Goal: Task Accomplishment & Management: Manage account settings

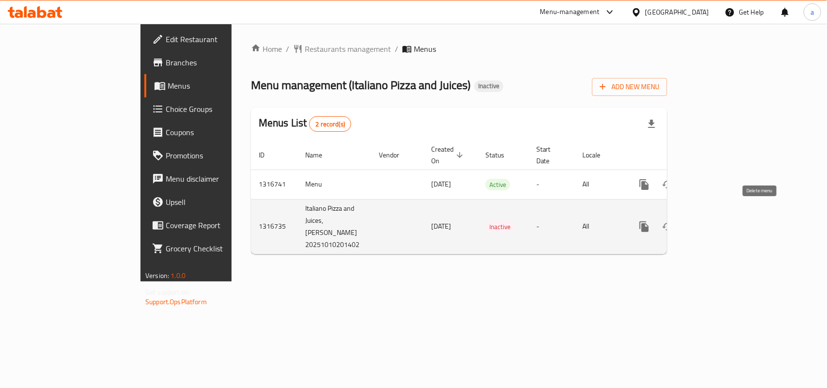
click at [694, 222] on icon "enhanced table" at bounding box center [690, 226] width 7 height 9
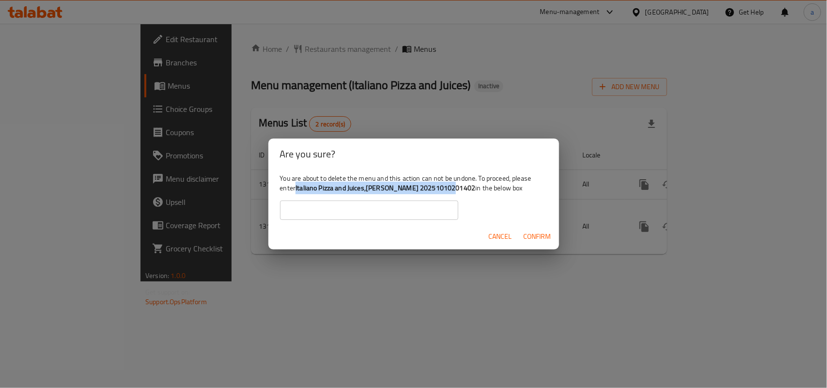
drag, startPoint x: 319, startPoint y: 188, endPoint x: 479, endPoint y: 185, distance: 159.8
click at [479, 185] on div "You are about to delete the menu and this action can not be undone. To proceed,…" at bounding box center [413, 197] width 291 height 54
copy b "Italiano Pizza and Juices,[PERSON_NAME] 20251010201402"
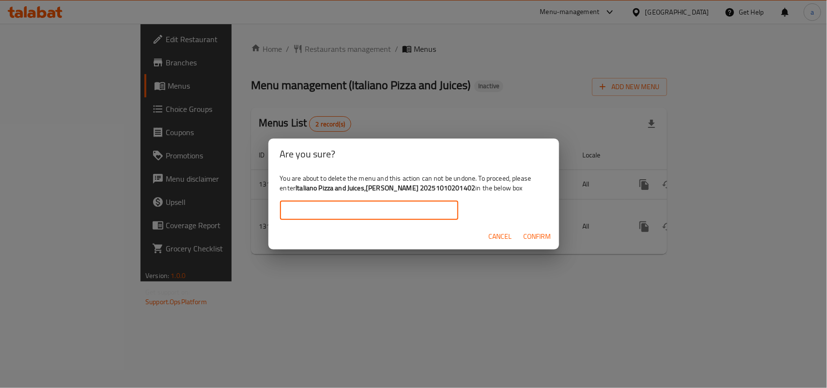
click at [340, 205] on input "text" at bounding box center [369, 210] width 178 height 19
paste input "Italiano Pizza and Juices,[PERSON_NAME] 20251010201402"
type input "Italiano Pizza and Juices,[PERSON_NAME] 20251010201402"
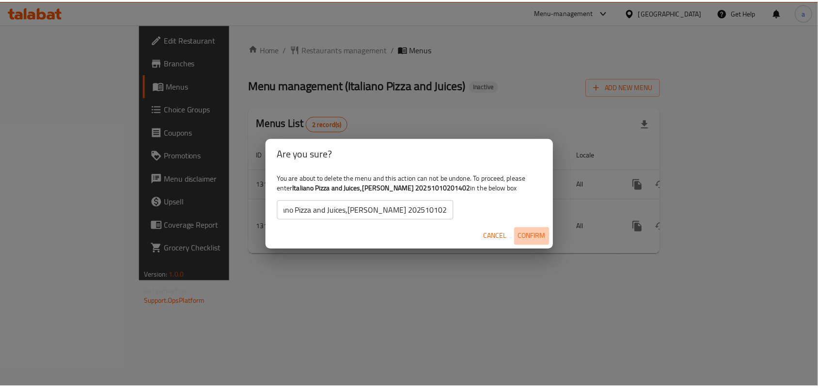
scroll to position [0, 0]
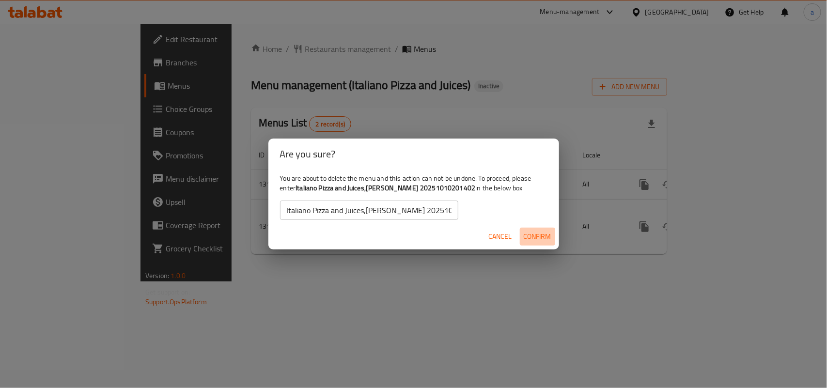
click at [531, 240] on span "Confirm" at bounding box center [538, 237] width 28 height 12
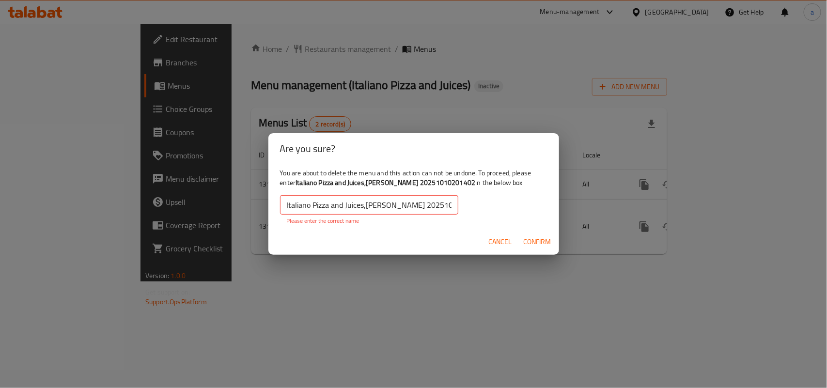
click at [499, 239] on span "Cancel" at bounding box center [500, 242] width 23 height 12
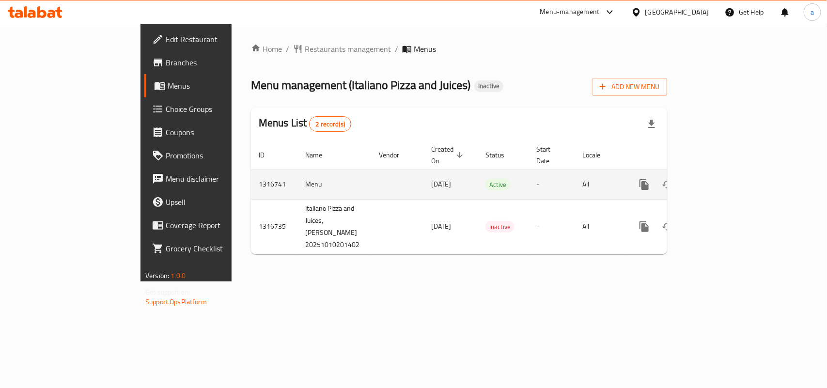
click at [718, 180] on icon "enhanced table" at bounding box center [714, 184] width 9 height 9
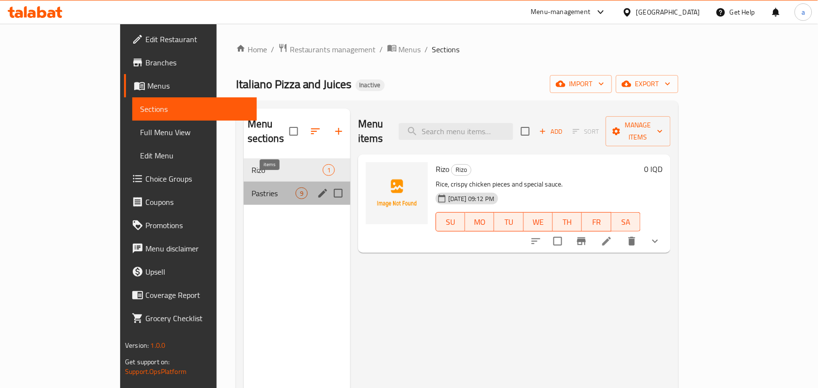
click at [296, 189] on span "9" at bounding box center [301, 193] width 11 height 9
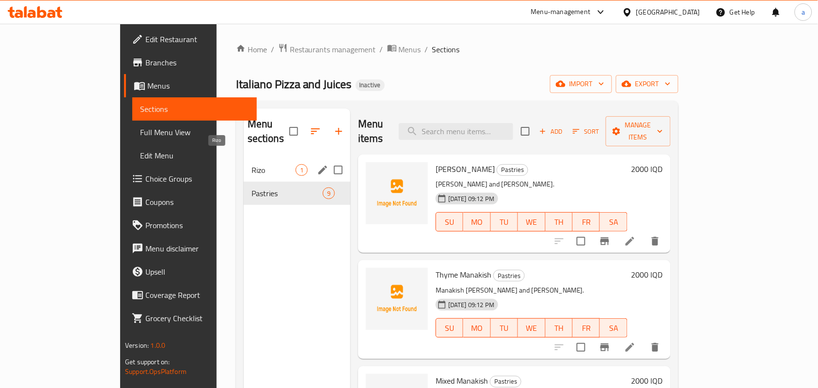
click at [251, 164] on span "Rizo" at bounding box center [273, 170] width 44 height 12
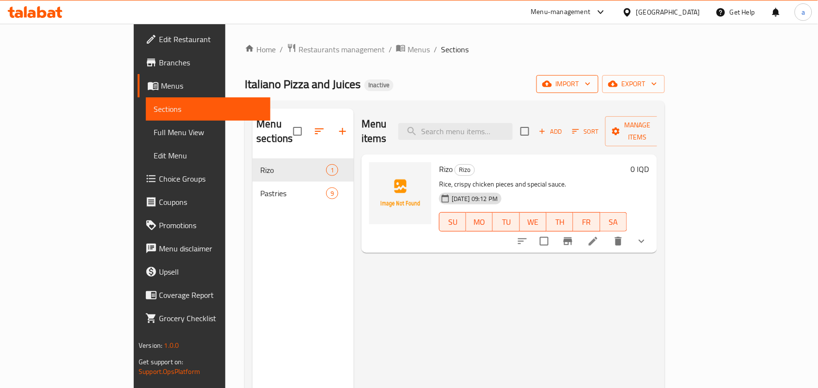
click at [590, 89] on span "import" at bounding box center [567, 84] width 46 height 12
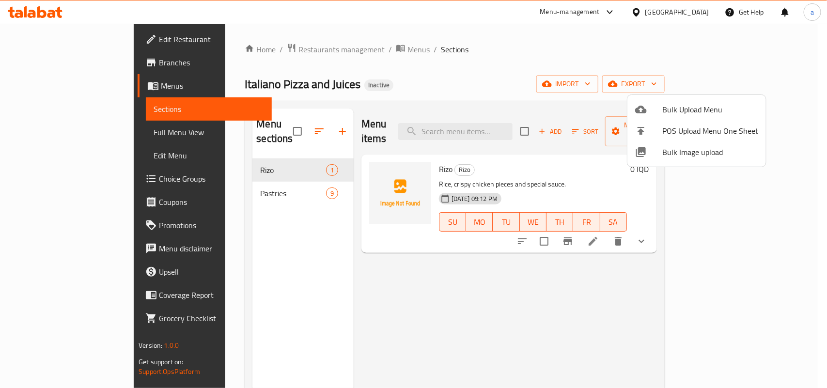
click at [778, 228] on div at bounding box center [413, 194] width 827 height 388
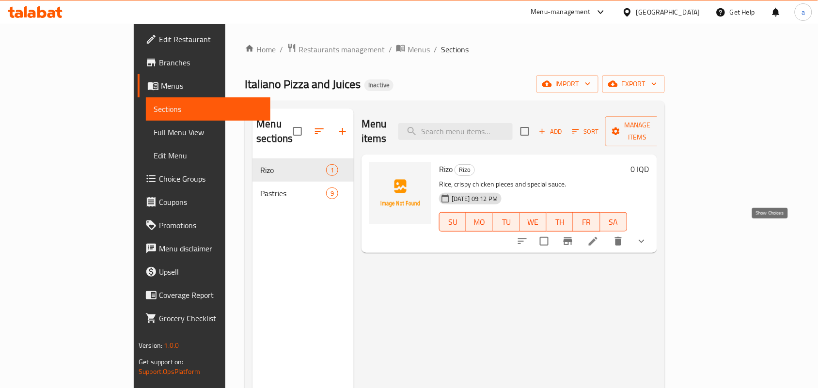
click at [647, 235] on icon "show more" at bounding box center [641, 241] width 12 height 12
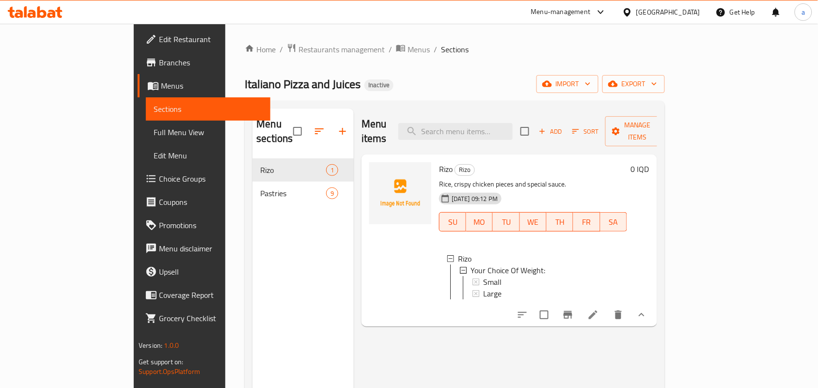
click at [647, 315] on icon "show more" at bounding box center [641, 315] width 12 height 12
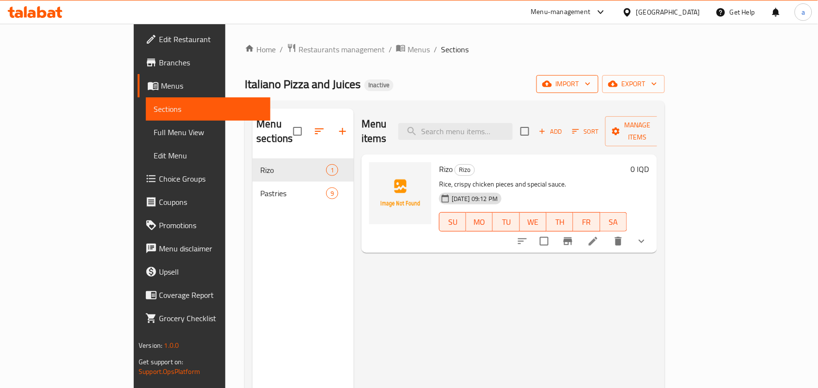
click at [590, 88] on span "import" at bounding box center [567, 84] width 46 height 12
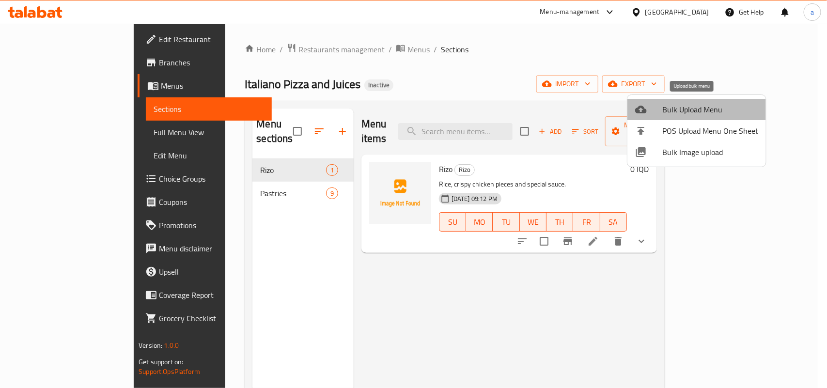
click at [683, 104] on span "Bulk Upload Menu" at bounding box center [710, 110] width 96 height 12
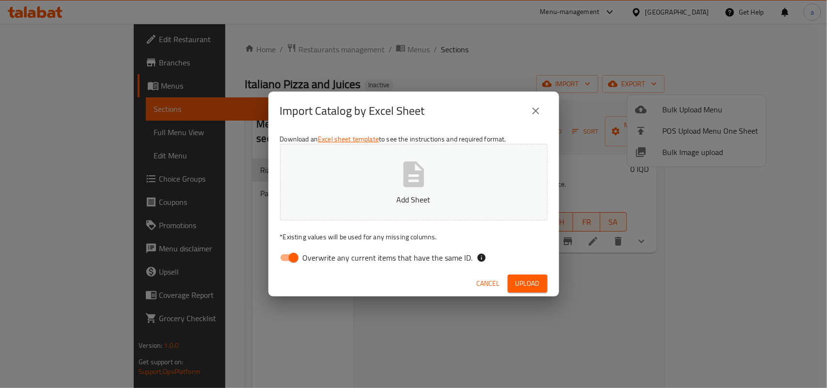
click at [294, 255] on input "Overwrite any current items that have the same ID." at bounding box center [293, 257] width 55 height 18
checkbox input "false"
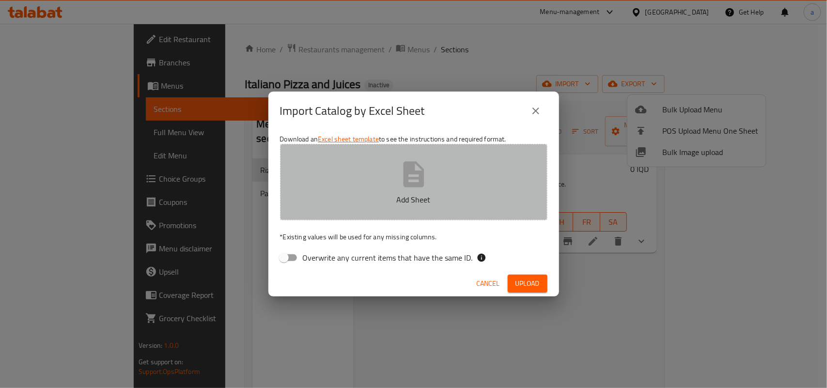
click at [370, 202] on p "Add Sheet" at bounding box center [413, 200] width 237 height 12
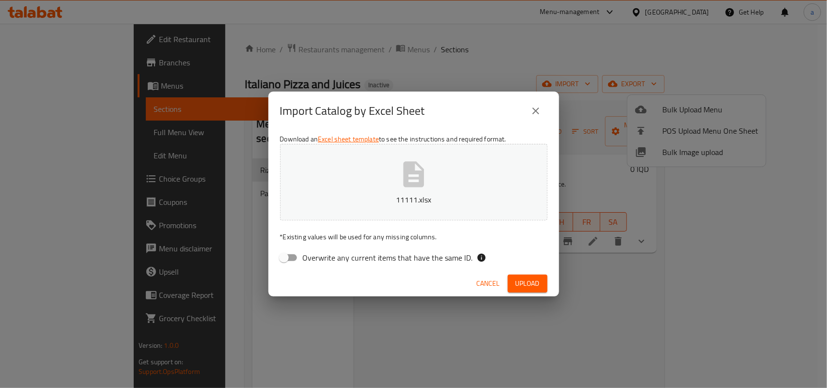
click at [524, 280] on span "Upload" at bounding box center [527, 284] width 24 height 12
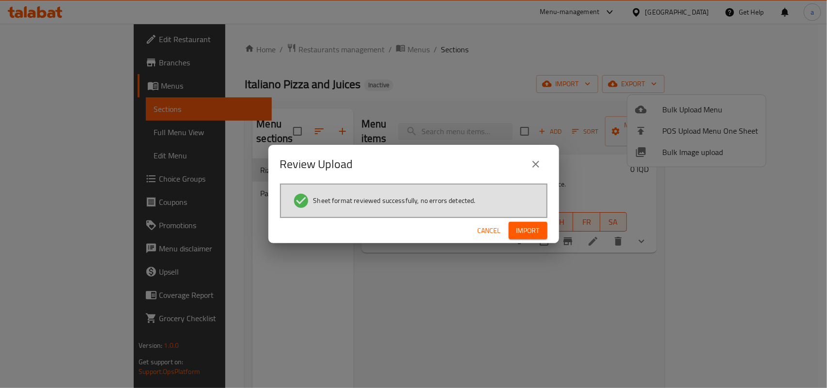
click at [523, 226] on span "Import" at bounding box center [527, 231] width 23 height 12
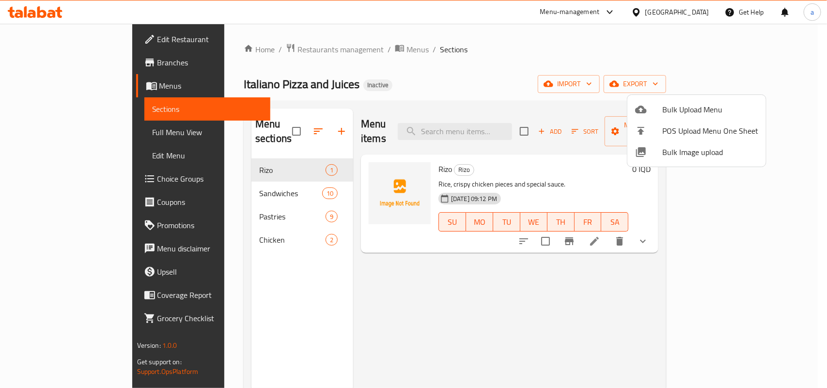
click at [234, 187] on div at bounding box center [413, 194] width 827 height 388
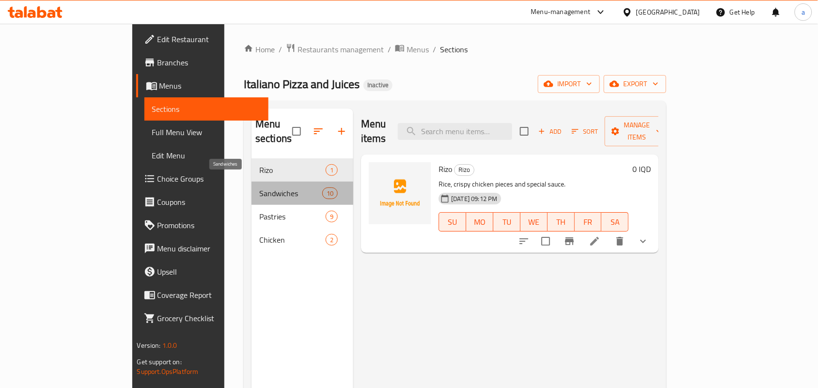
click at [259, 187] on span "Sandwiches" at bounding box center [290, 193] width 63 height 12
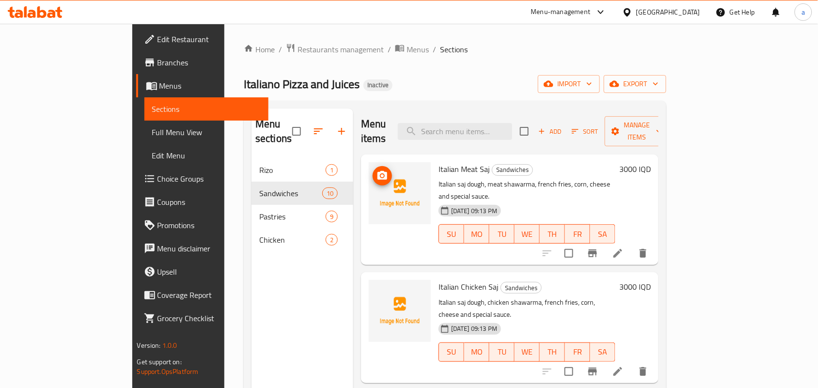
click at [376, 170] on icon "upload picture" at bounding box center [382, 176] width 12 height 12
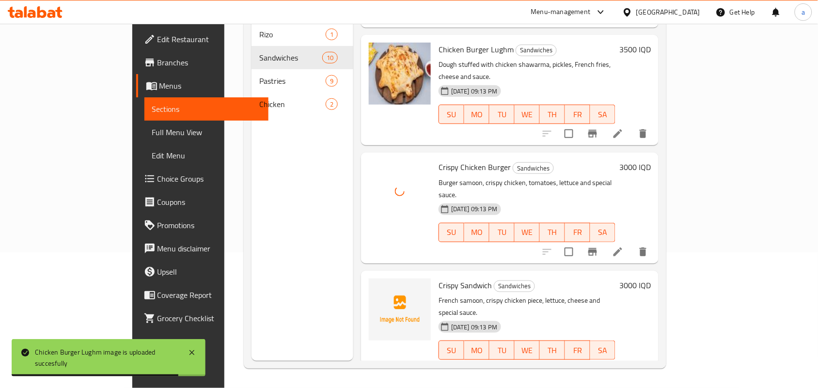
scroll to position [717, 0]
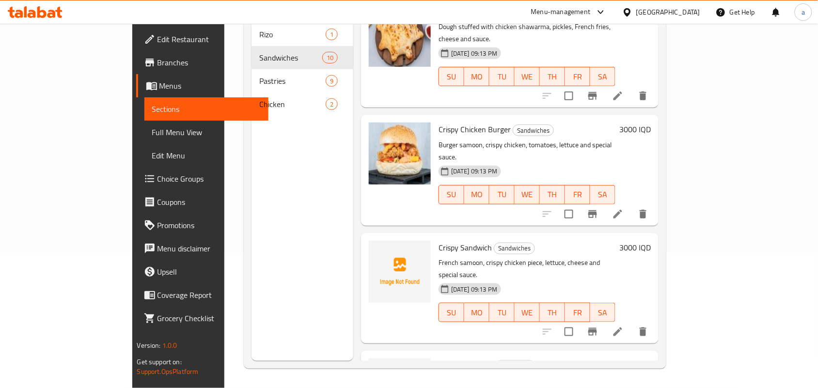
click at [438, 240] on span "Crispy Sandwich" at bounding box center [464, 247] width 53 height 15
copy h6 "Crispy Sandwich"
click at [438, 358] on span "Zinger Sandwich" at bounding box center [465, 365] width 54 height 15
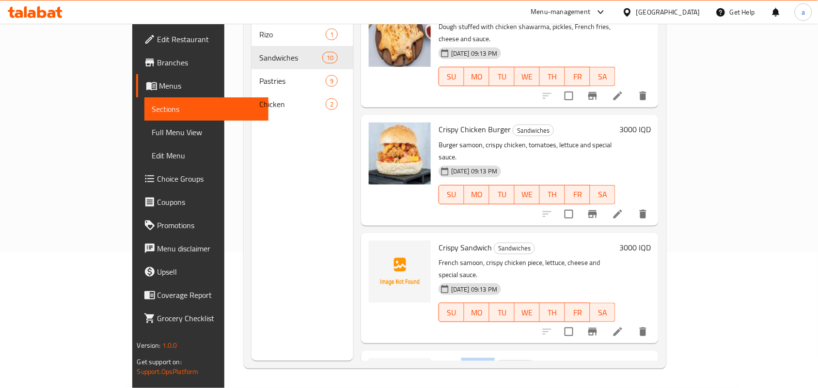
click at [438, 358] on span "Zinger Sandwich" at bounding box center [465, 365] width 54 height 15
copy h6 "Zinger Sandwich"
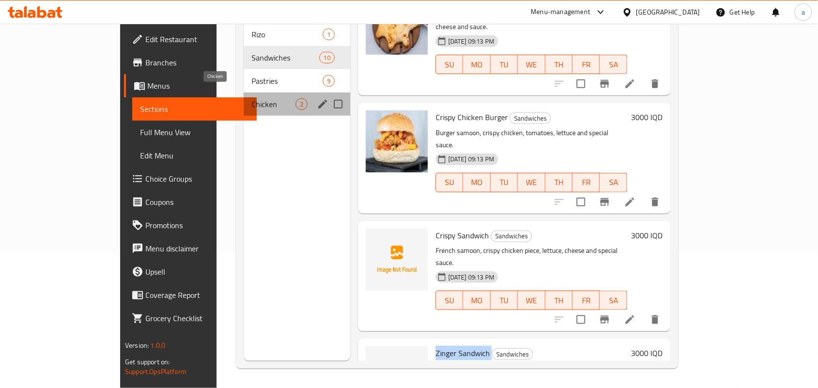
drag, startPoint x: 221, startPoint y: 94, endPoint x: 312, endPoint y: 122, distance: 95.0
click at [251, 98] on span "Chicken" at bounding box center [273, 104] width 44 height 12
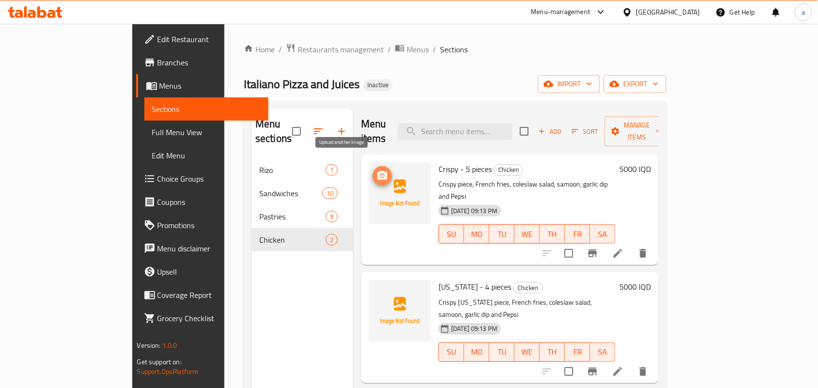
click at [377, 171] on icon "upload picture" at bounding box center [382, 175] width 10 height 9
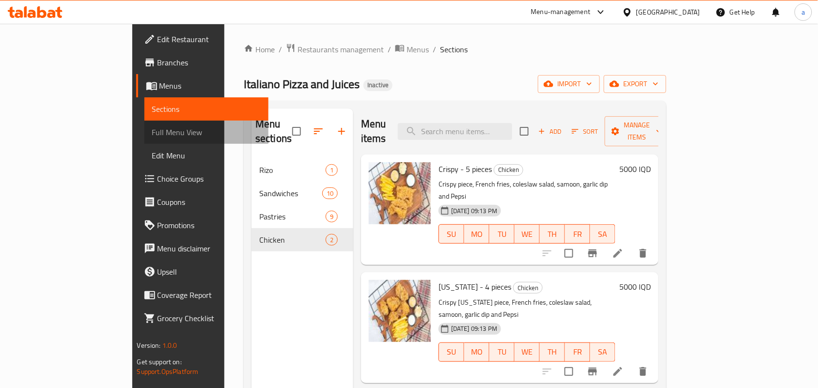
click at [152, 130] on span "Full Menu View" at bounding box center [206, 132] width 109 height 12
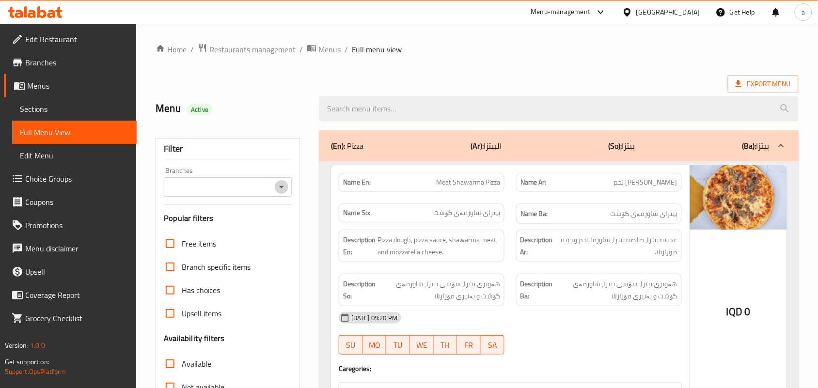
click at [281, 188] on icon "Open" at bounding box center [281, 187] width 5 height 2
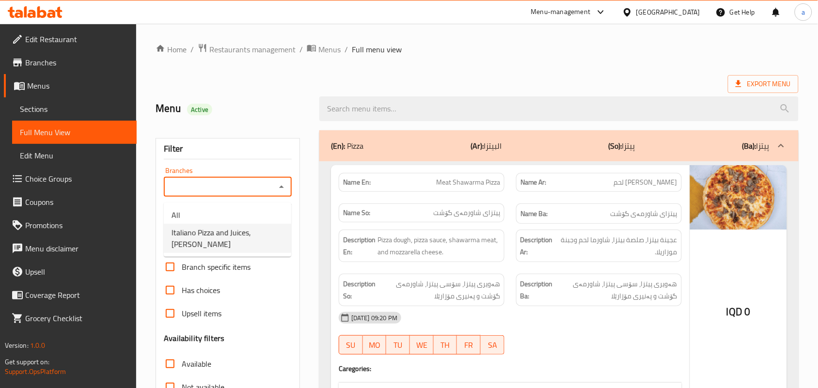
click at [226, 232] on span "Italiano Pizza and Juices, [PERSON_NAME]" at bounding box center [227, 238] width 112 height 23
type input "Italiano Pizza and Juices, [PERSON_NAME]"
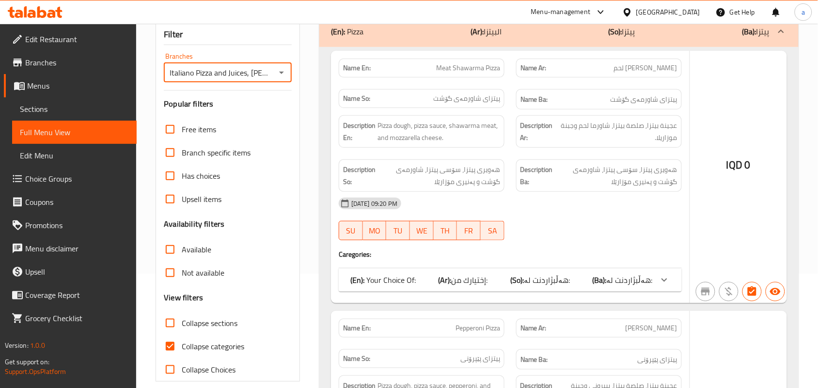
scroll to position [141, 0]
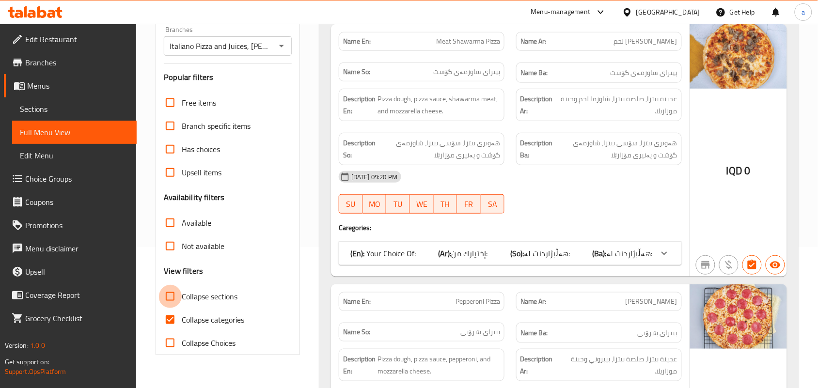
drag, startPoint x: 180, startPoint y: 309, endPoint x: 192, endPoint y: 309, distance: 11.6
click at [180, 308] on input "Collapse sections" at bounding box center [169, 296] width 23 height 23
checkbox input "true"
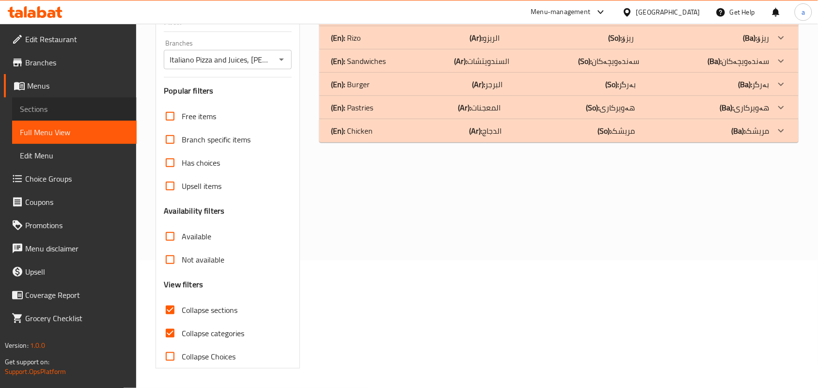
click at [71, 114] on span "Sections" at bounding box center [74, 109] width 109 height 12
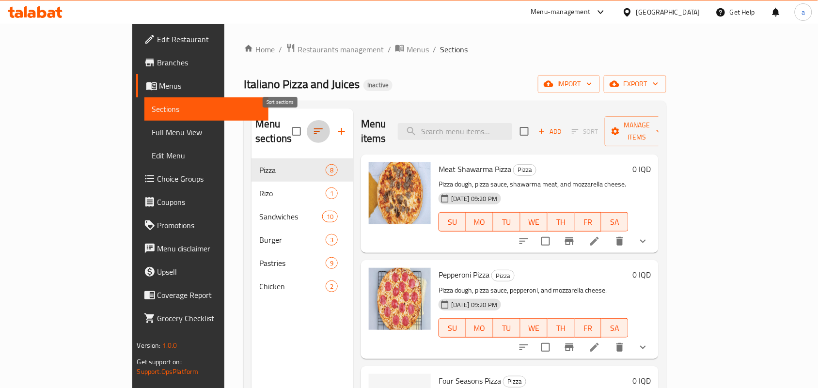
click at [312, 125] on icon "button" at bounding box center [318, 131] width 12 height 12
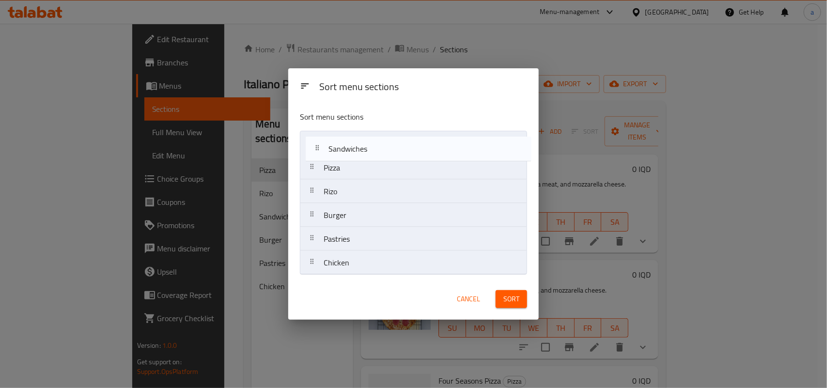
drag, startPoint x: 394, startPoint y: 200, endPoint x: 399, endPoint y: 147, distance: 53.0
click at [399, 147] on nav "Pizza [PERSON_NAME] Sandwiches Burger Pastries Chicken" at bounding box center [413, 203] width 227 height 144
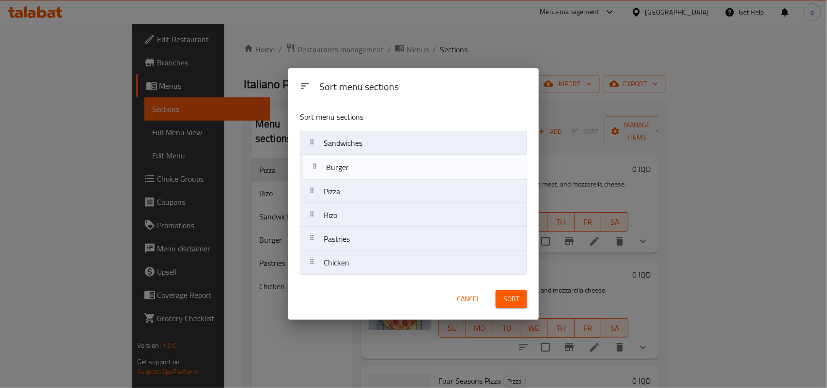
drag, startPoint x: 380, startPoint y: 223, endPoint x: 383, endPoint y: 173, distance: 49.9
click at [383, 173] on nav "Sandwiches Pizza [PERSON_NAME] Pastries Chicken" at bounding box center [413, 203] width 227 height 144
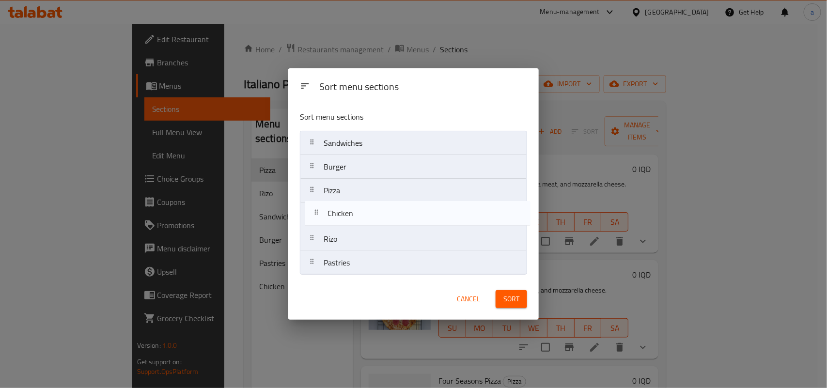
drag, startPoint x: 359, startPoint y: 257, endPoint x: 362, endPoint y: 214, distance: 43.2
click at [362, 214] on nav "Sandwiches Burger Pizza [PERSON_NAME] Pastries Chicken" at bounding box center [413, 203] width 227 height 144
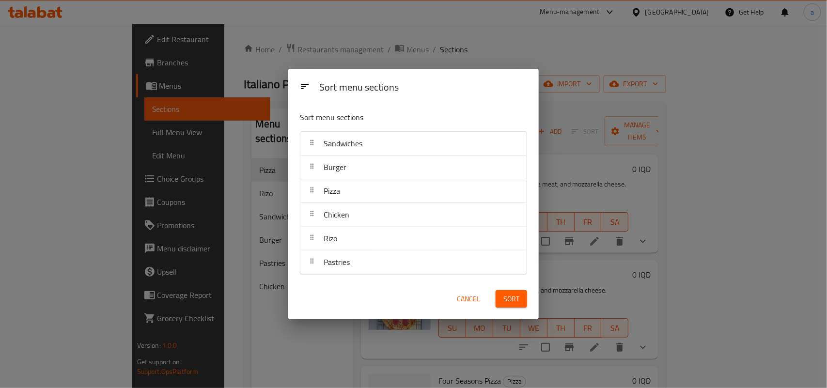
click at [511, 304] on span "Sort" at bounding box center [511, 299] width 16 height 12
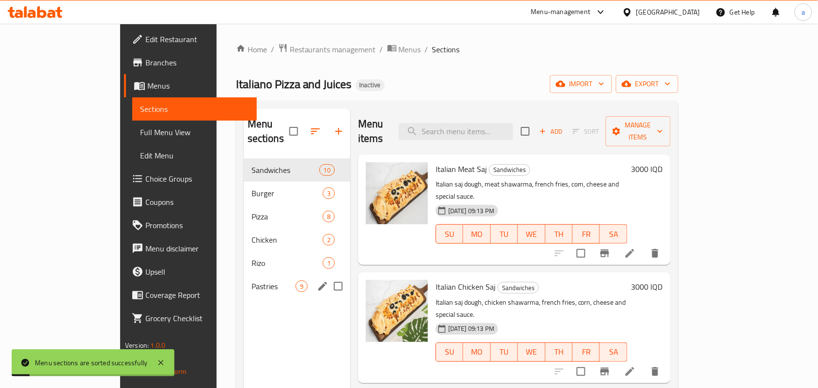
click at [251, 280] on span "Pastries" at bounding box center [273, 286] width 44 height 12
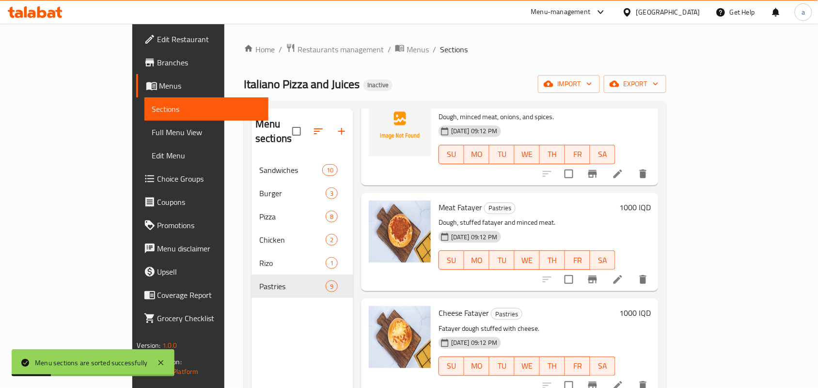
scroll to position [609, 0]
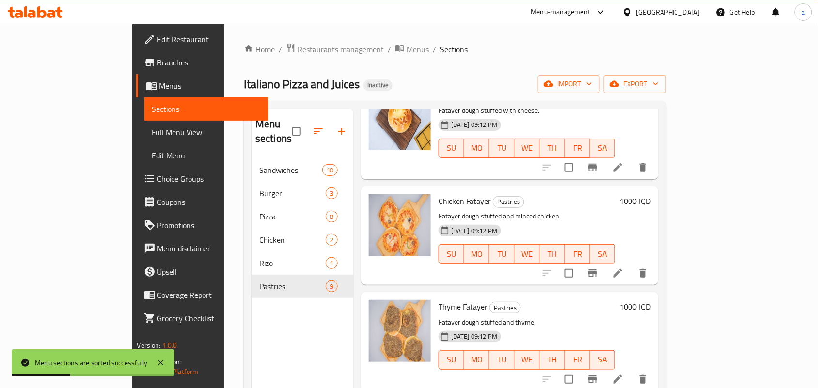
click at [152, 127] on span "Full Menu View" at bounding box center [206, 132] width 109 height 12
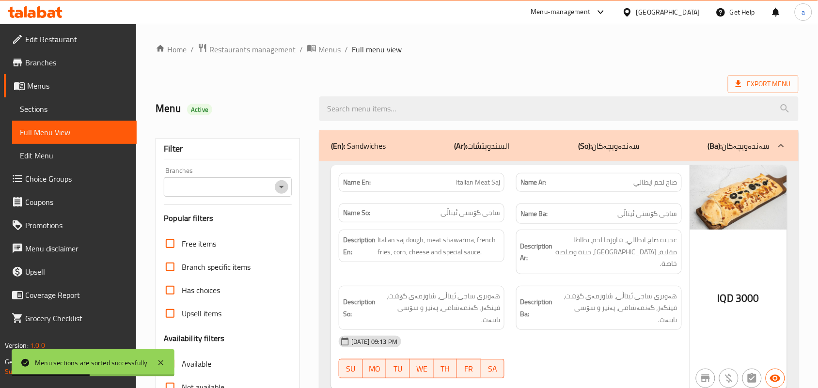
click at [278, 190] on icon "Open" at bounding box center [282, 187] width 12 height 12
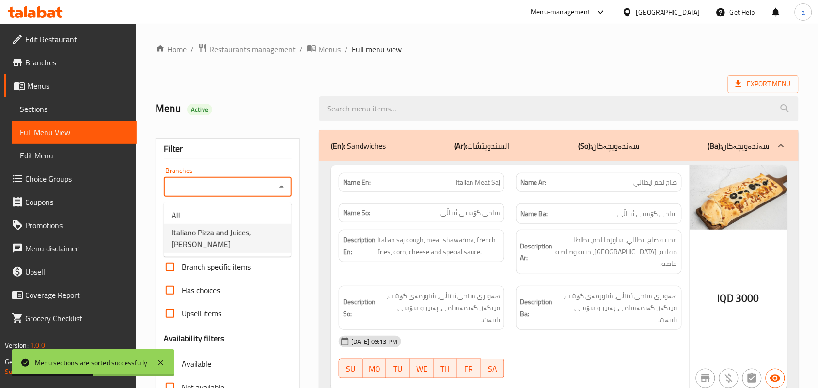
click at [223, 234] on span "Italiano Pizza and Juices, [PERSON_NAME]" at bounding box center [227, 238] width 112 height 23
type input "Italiano Pizza and Juices, [PERSON_NAME]"
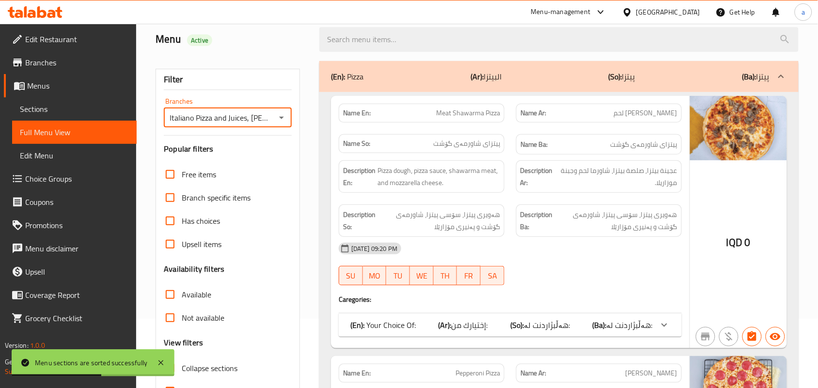
scroll to position [141, 0]
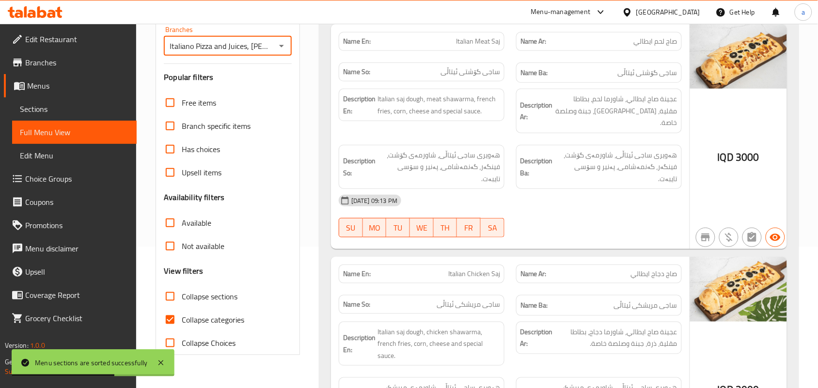
click at [173, 302] on input "Collapse sections" at bounding box center [169, 296] width 23 height 23
checkbox input "true"
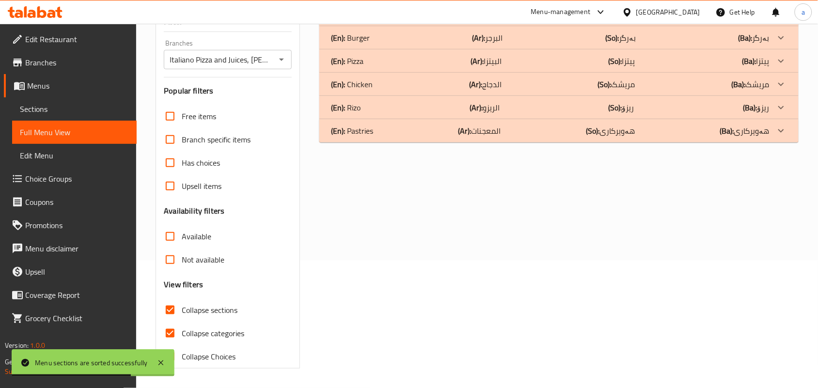
click at [185, 330] on span "Collapse categories" at bounding box center [213, 333] width 62 height 12
click at [182, 330] on input "Collapse categories" at bounding box center [169, 333] width 23 height 23
checkbox input "false"
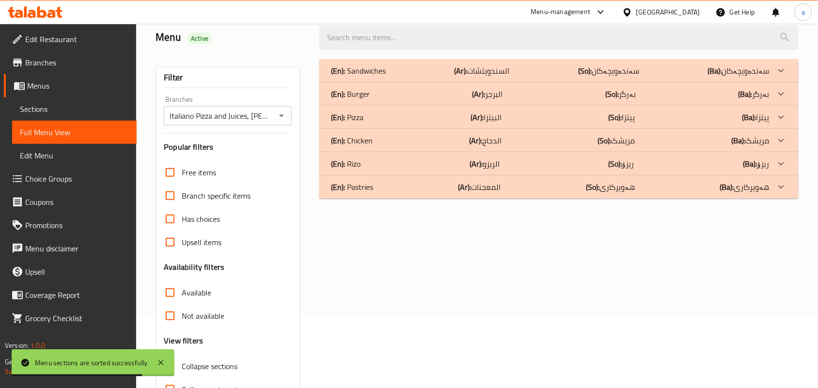
scroll to position [0, 0]
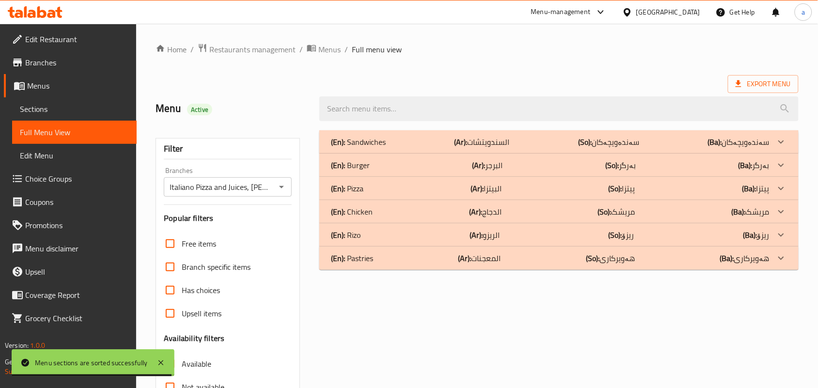
click at [413, 217] on div "(En): Chicken (Ar): الدجاج (So): مریشک (Ba): مریشک" at bounding box center [550, 212] width 438 height 12
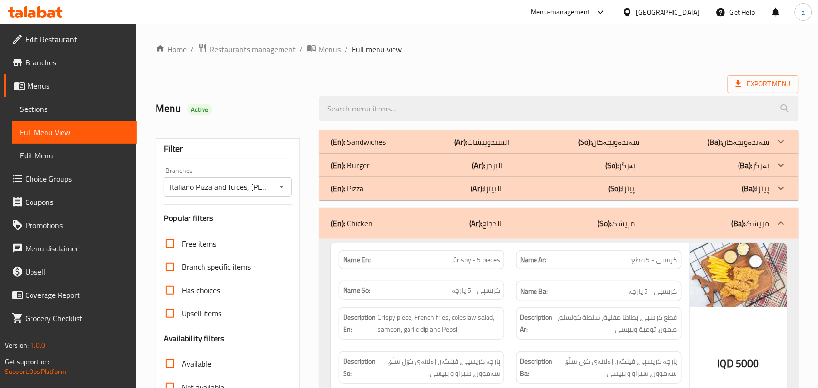
click at [453, 148] on div "(En): Sandwiches (Ar): السندويتشات (So): سەندەویچەکان (Ba): سەندەویچەکان" at bounding box center [550, 142] width 438 height 12
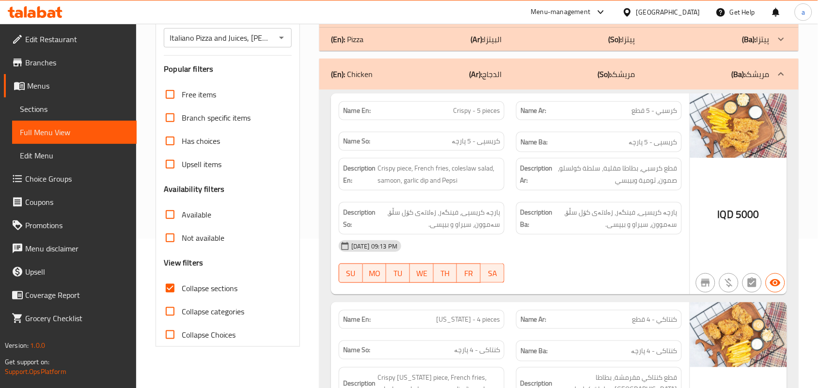
scroll to position [8, 0]
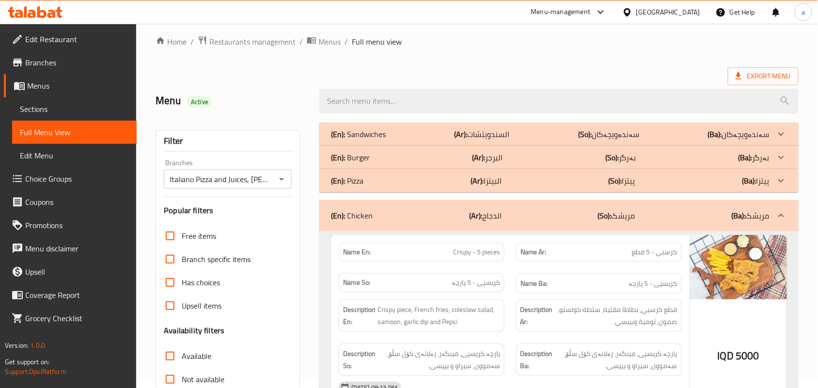
click at [510, 139] on p "(Ar): السندويتشات" at bounding box center [481, 134] width 55 height 12
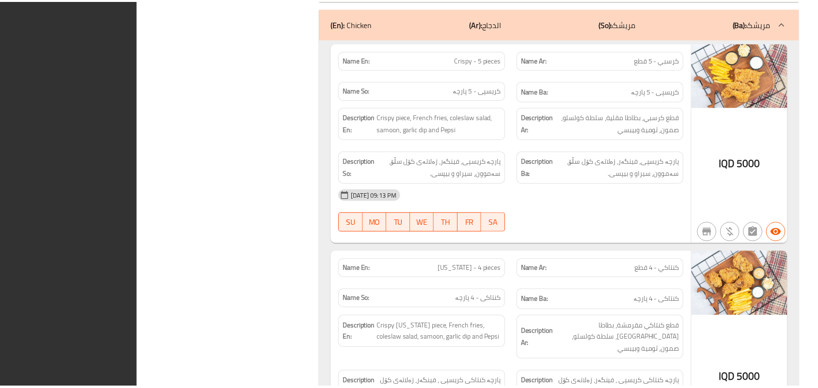
scroll to position [2497, 0]
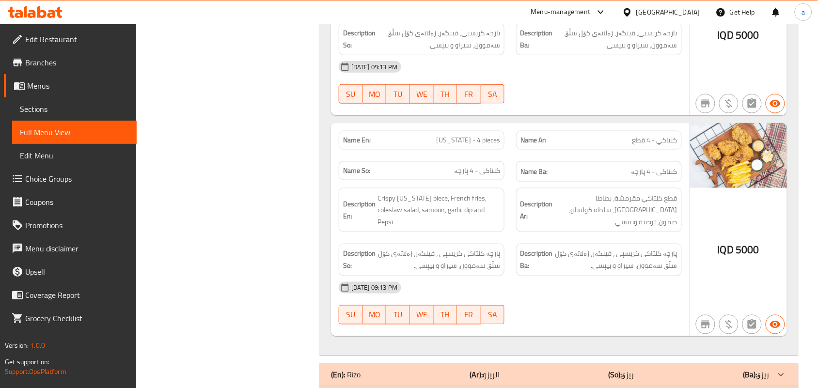
click at [64, 43] on span "Edit Restaurant" at bounding box center [77, 39] width 104 height 12
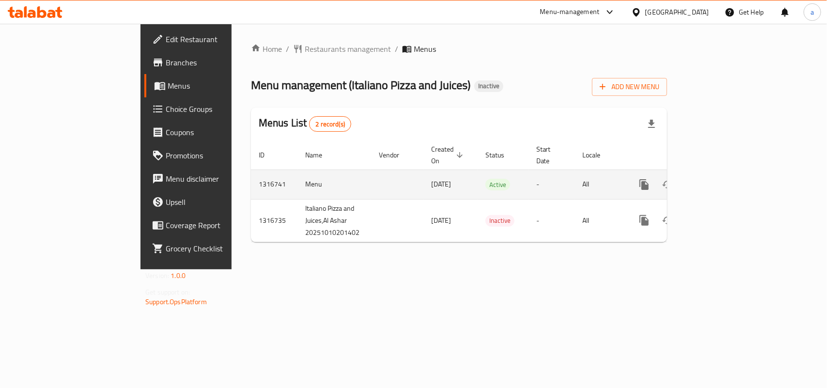
click at [718, 180] on icon "enhanced table" at bounding box center [714, 184] width 9 height 9
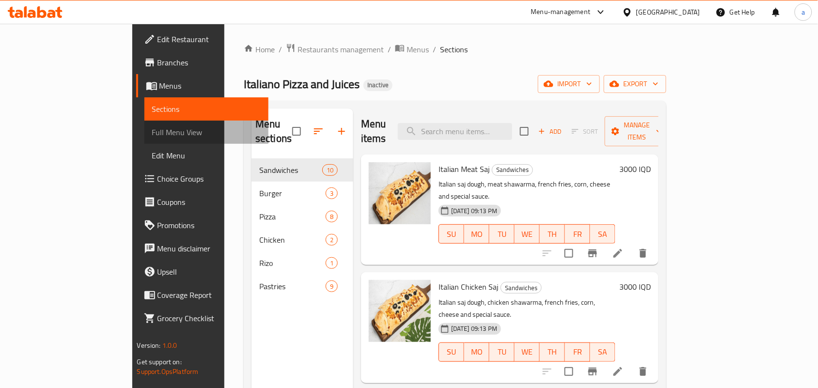
click at [152, 137] on span "Full Menu View" at bounding box center [206, 132] width 109 height 12
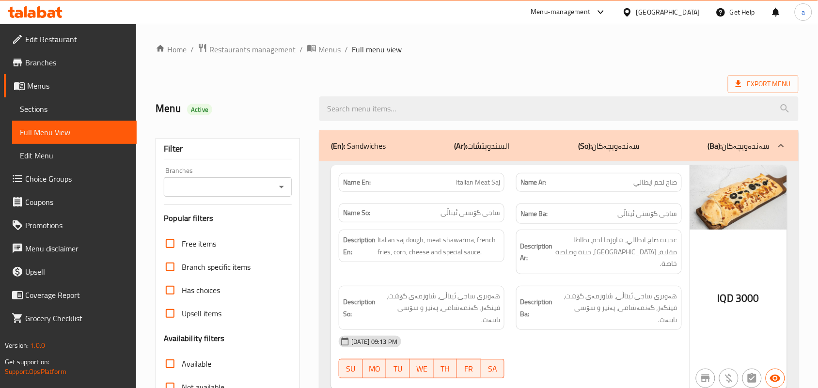
click at [279, 193] on icon "Open" at bounding box center [282, 187] width 12 height 12
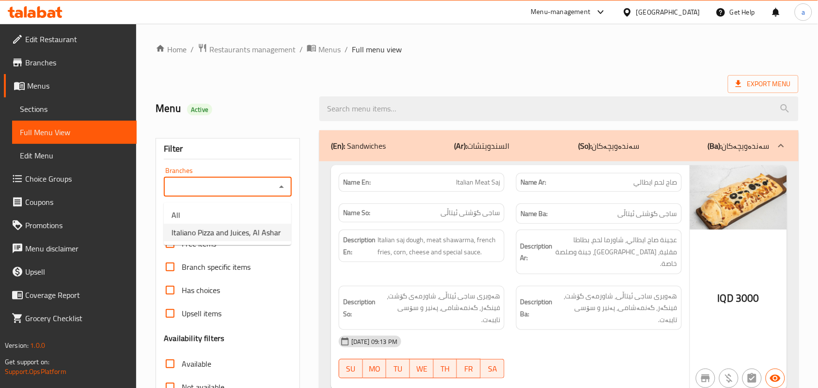
click at [236, 233] on span "Italiano Pizza and Juices, [PERSON_NAME]" at bounding box center [225, 233] width 109 height 12
type input "Italiano Pizza and Juices, [PERSON_NAME]"
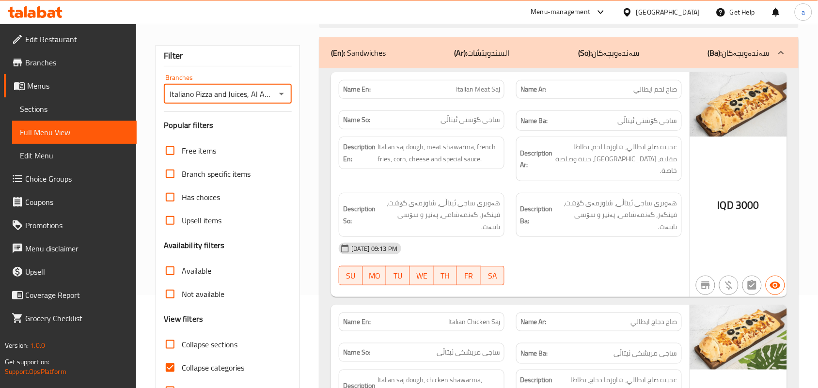
scroll to position [141, 0]
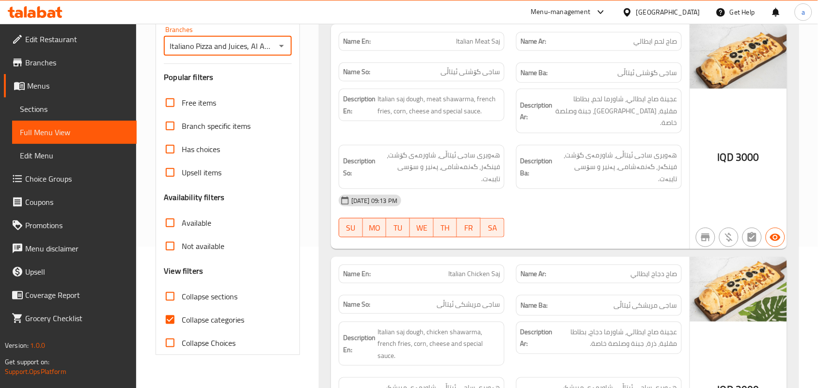
click at [180, 308] on input "Collapse sections" at bounding box center [169, 296] width 23 height 23
checkbox input "true"
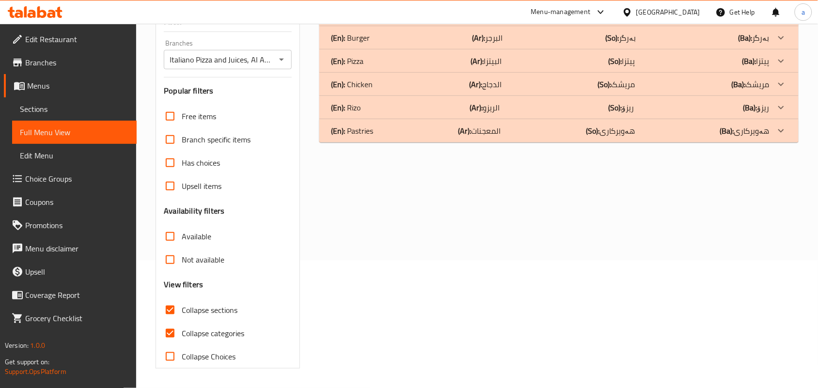
click at [167, 337] on input "Collapse categories" at bounding box center [169, 333] width 23 height 23
checkbox input "false"
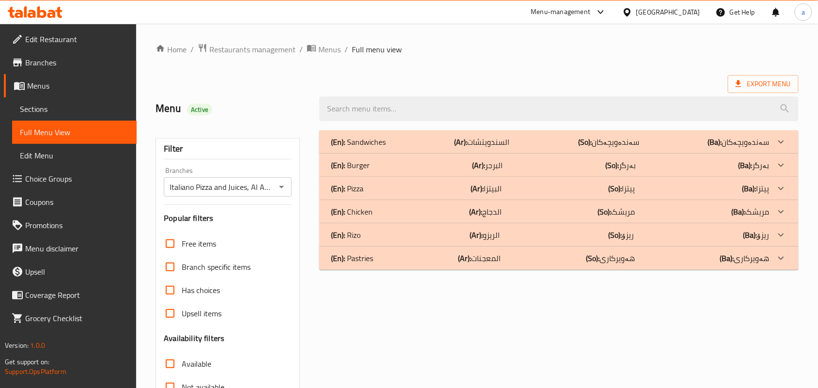
click at [536, 171] on div "(En): Burger (Ar): البرجر (So): بەرگر (Ba): بەرگر" at bounding box center [550, 165] width 438 height 12
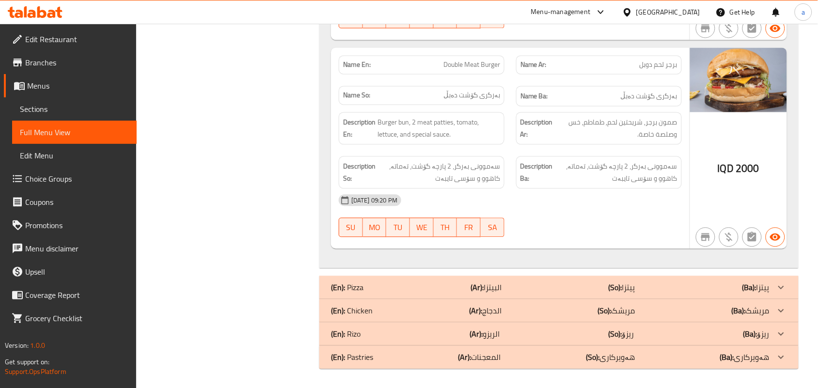
scroll to position [577, 0]
click at [611, 280] on b "(So):" at bounding box center [615, 287] width 14 height 15
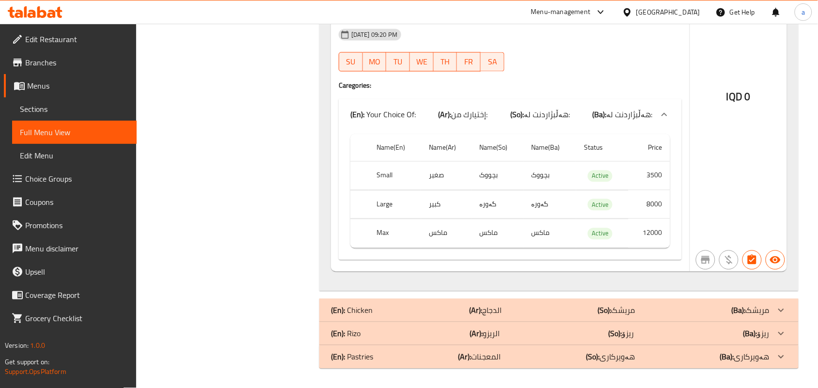
scroll to position [3854, 0]
click at [517, 330] on div "(En): Rizo (Ar): الريزو (So): ریزۆ (Ba): ریزۆ" at bounding box center [550, 334] width 438 height 12
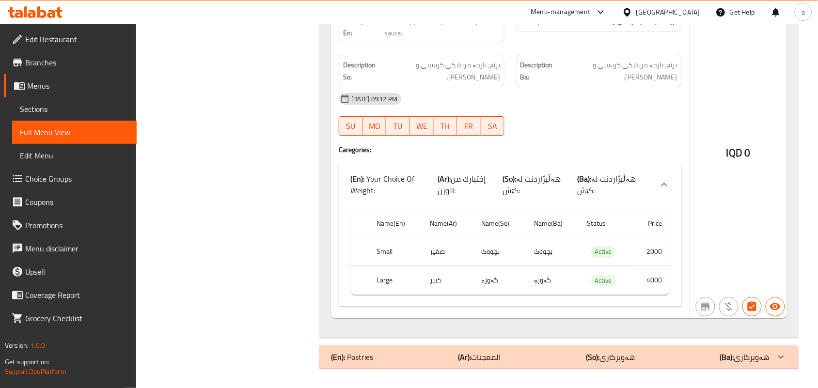
scroll to position [4280, 0]
click at [519, 352] on div "(En): Pastries (Ar): المعجنات (So): هەویرکاری (Ba): هەویرکاری" at bounding box center [550, 357] width 438 height 12
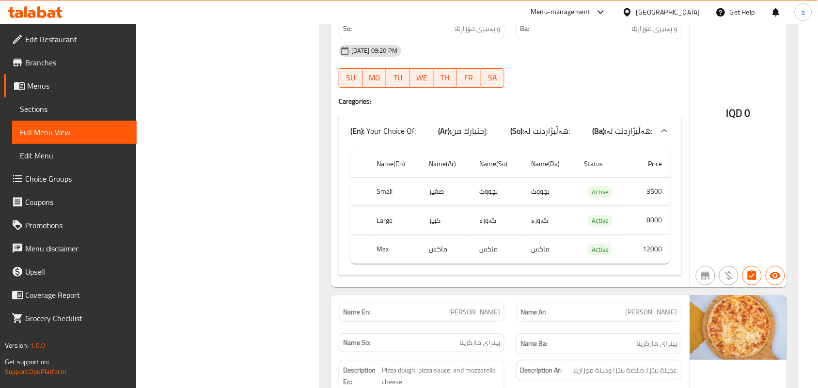
scroll to position [1626, 0]
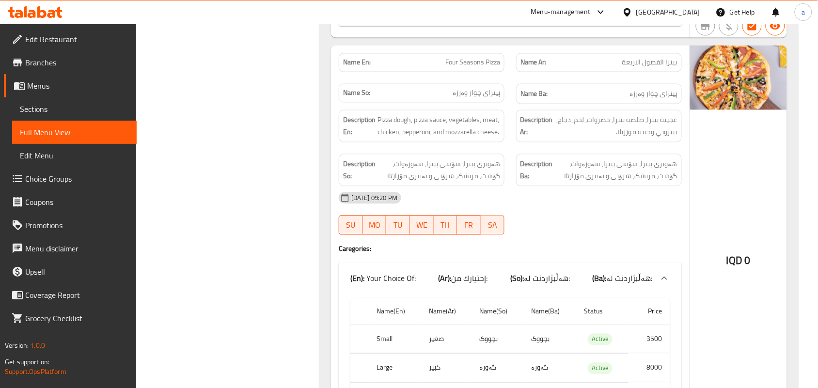
click at [54, 15] on icon at bounding box center [51, 14] width 8 height 8
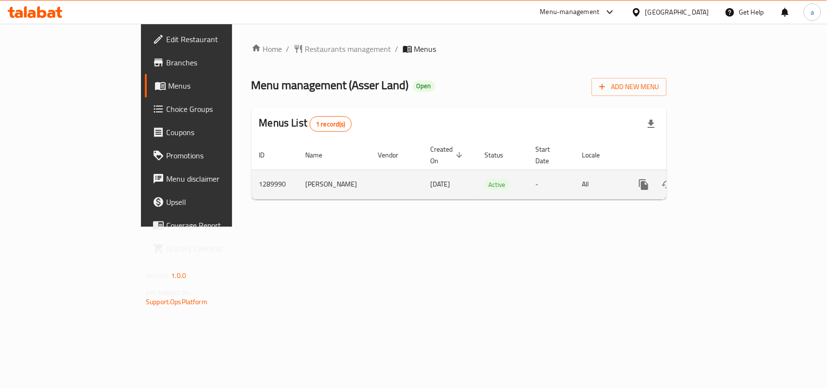
click at [718, 180] on icon "enhanced table" at bounding box center [713, 184] width 9 height 9
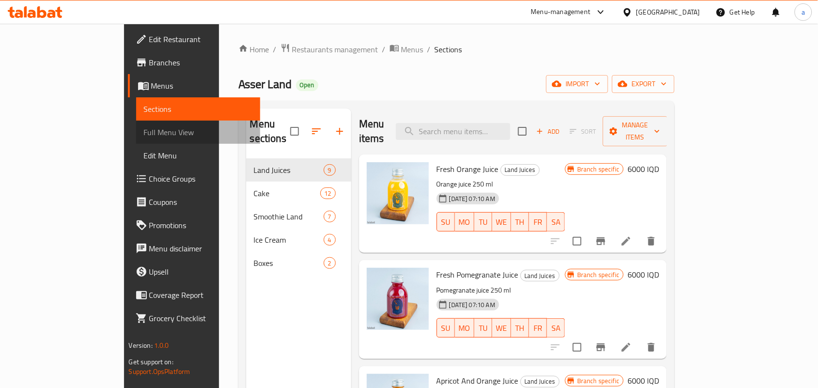
click at [144, 134] on span "Full Menu View" at bounding box center [198, 132] width 109 height 12
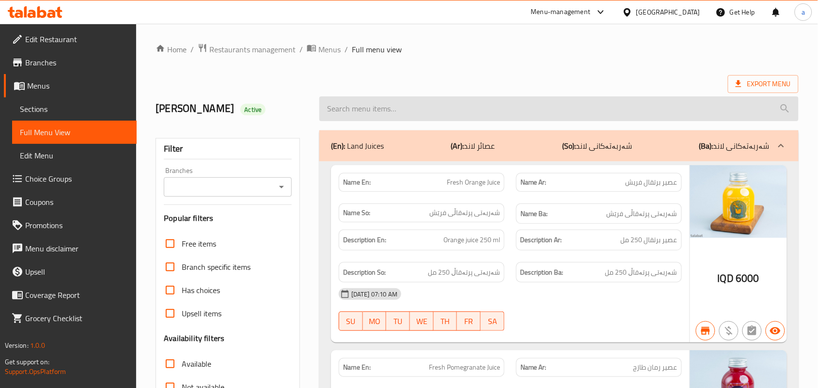
click at [403, 114] on input "search" at bounding box center [558, 108] width 479 height 25
paste input "Nutella Truffles Balls - 7 Pieces"
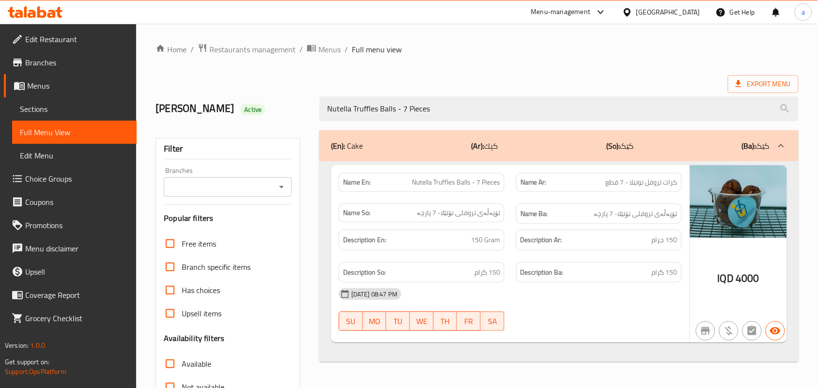
click at [279, 188] on icon "Open" at bounding box center [281, 187] width 5 height 2
type input "Nutella Truffles Balls - 7 Pieces"
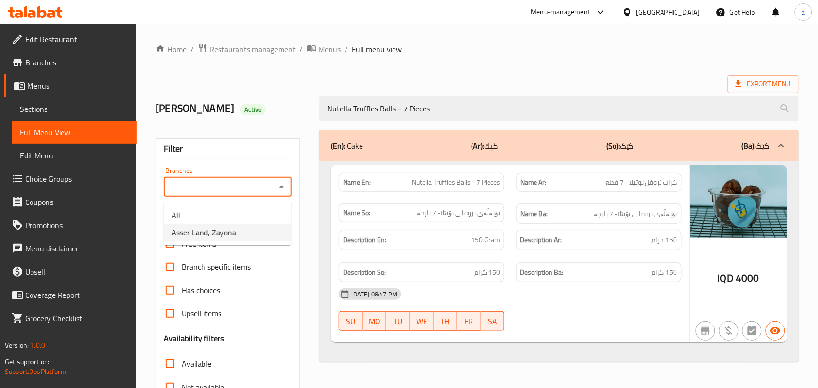
click at [236, 229] on span "Asser Land, Zayona" at bounding box center [203, 233] width 64 height 12
type input "Asser Land, Zayona"
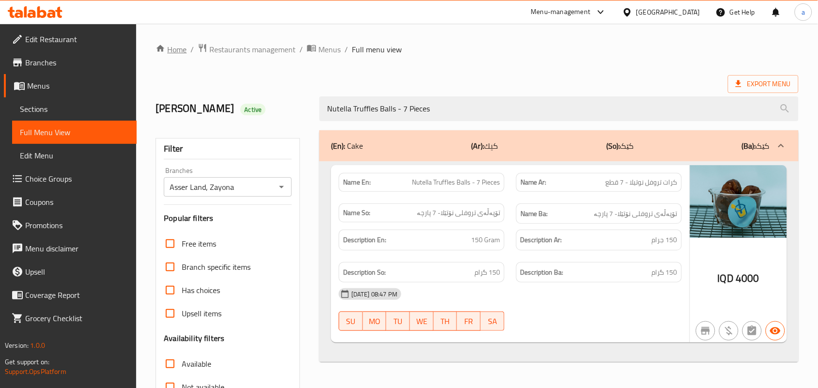
click at [177, 52] on link "Home" at bounding box center [170, 50] width 31 height 12
